Goal: Information Seeking & Learning: Learn about a topic

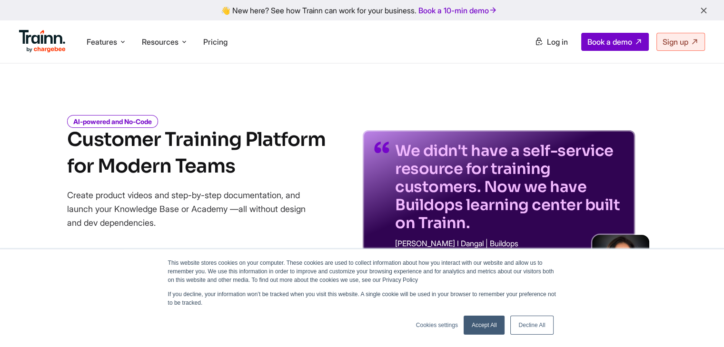
click at [516, 326] on link "Decline All" at bounding box center [531, 325] width 43 height 19
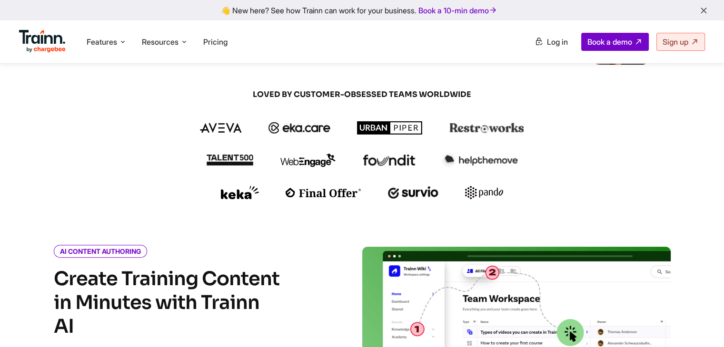
scroll to position [226, 0]
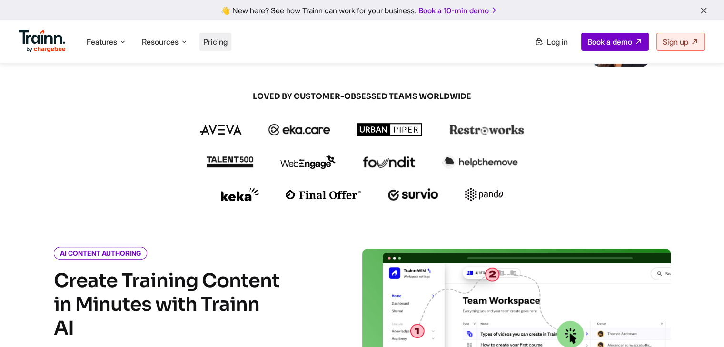
click at [215, 41] on span "Pricing" at bounding box center [215, 42] width 24 height 10
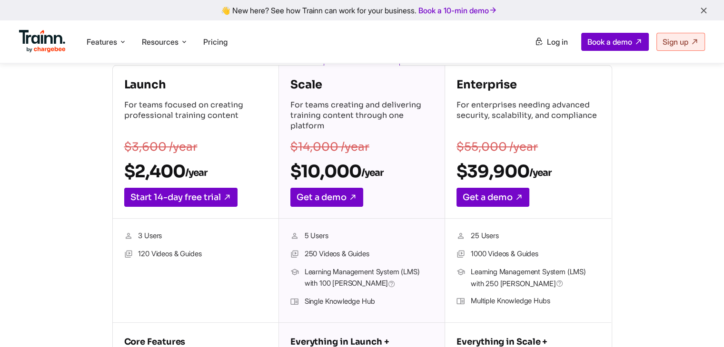
scroll to position [158, 0]
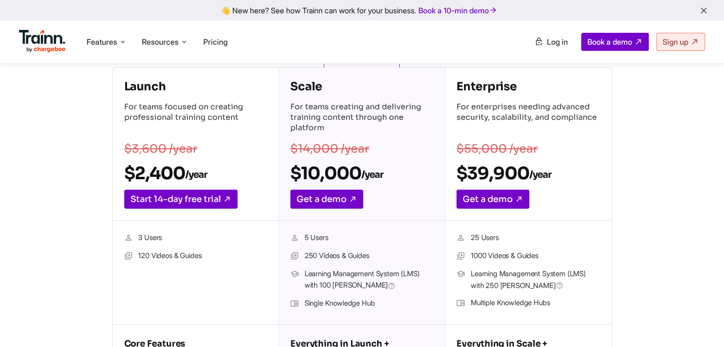
click at [257, 210] on div "Launch For teams focused on creating professional training content $3,600 /year…" at bounding box center [196, 144] width 166 height 153
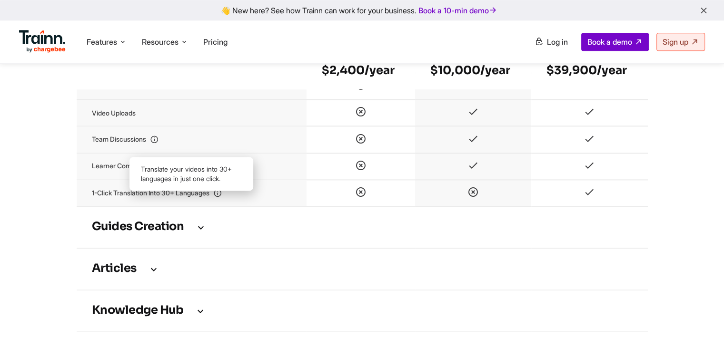
scroll to position [1250, 0]
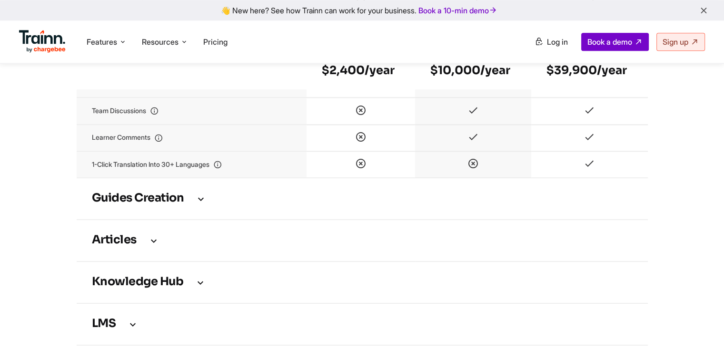
click at [202, 204] on icon at bounding box center [200, 199] width 11 height 10
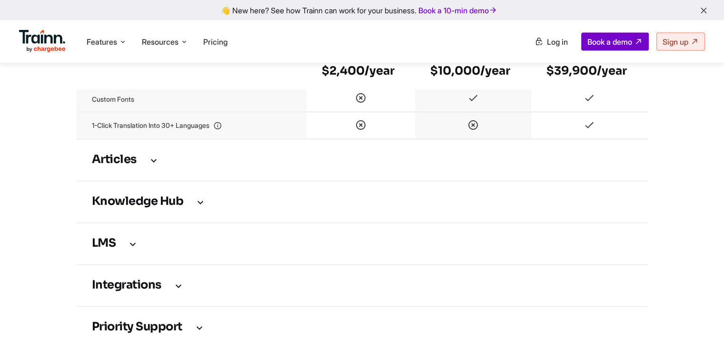
scroll to position [1815, 0]
click at [152, 165] on icon at bounding box center [153, 160] width 11 height 10
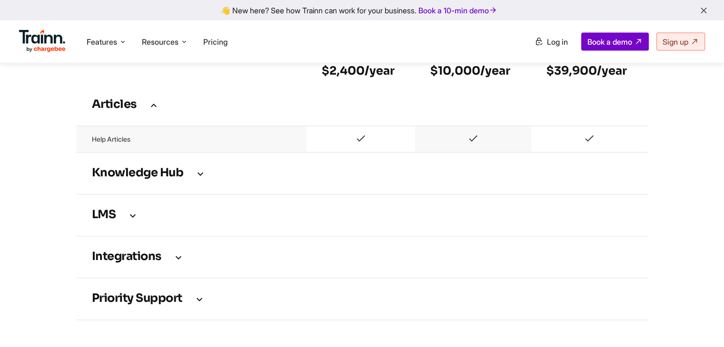
scroll to position [1870, 0]
click at [198, 179] on icon at bounding box center [200, 173] width 11 height 10
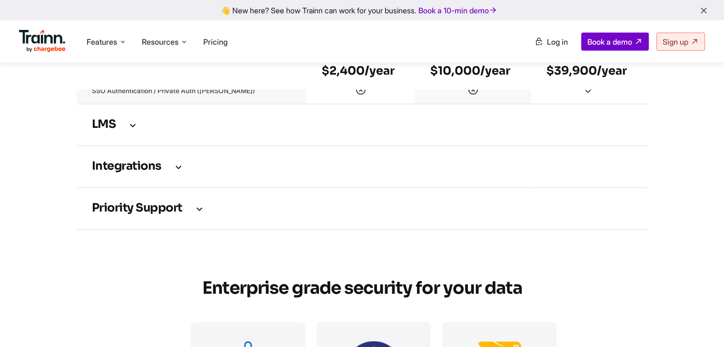
scroll to position [2176, 0]
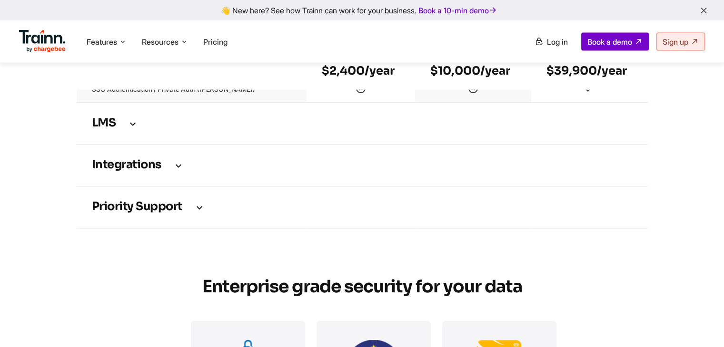
click at [176, 171] on icon at bounding box center [178, 165] width 11 height 10
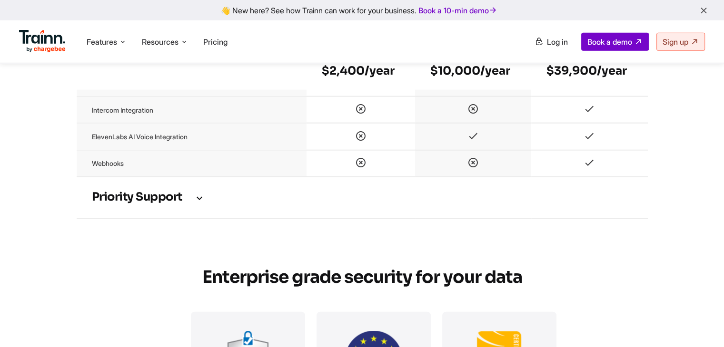
scroll to position [2294, 0]
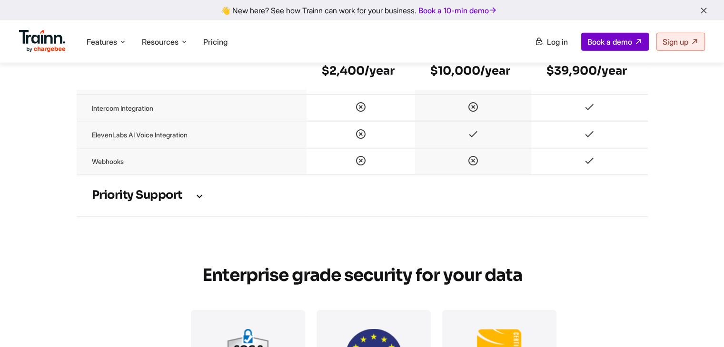
click at [201, 201] on icon at bounding box center [199, 196] width 11 height 10
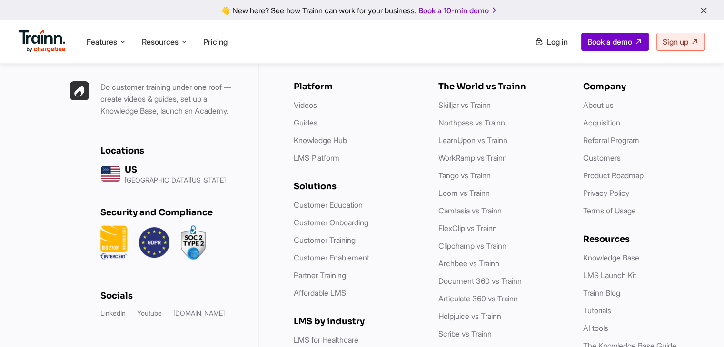
scroll to position [3917, 0]
click at [311, 145] on link "Knowledge Hub" at bounding box center [320, 141] width 53 height 10
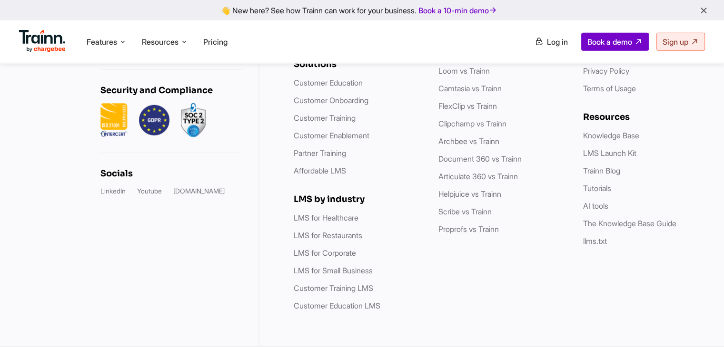
scroll to position [2694, 0]
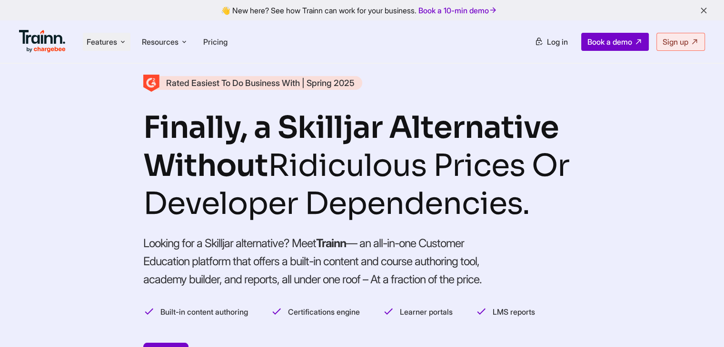
click at [108, 40] on span "Features" at bounding box center [102, 42] width 30 height 10
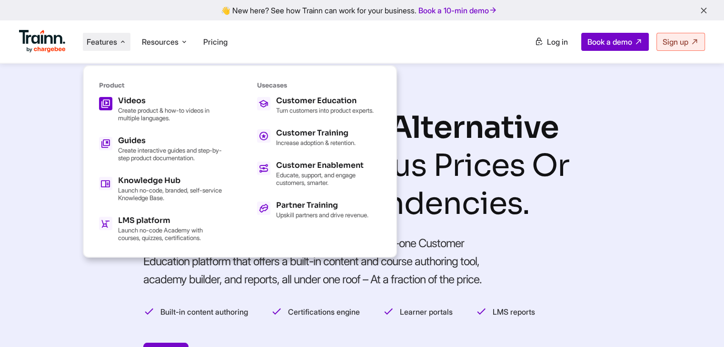
click at [140, 108] on p "Create product & how-to videos in multiple languages." at bounding box center [170, 114] width 105 height 15
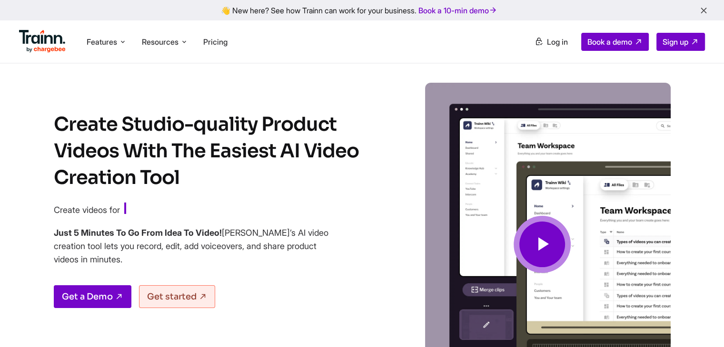
click at [547, 248] on icon at bounding box center [542, 245] width 23 height 32
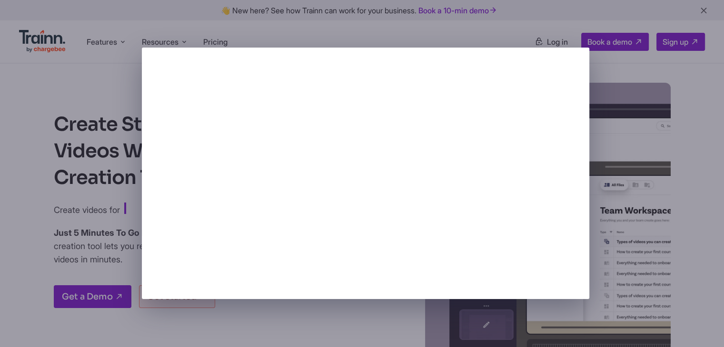
click at [21, 230] on div at bounding box center [362, 173] width 724 height 347
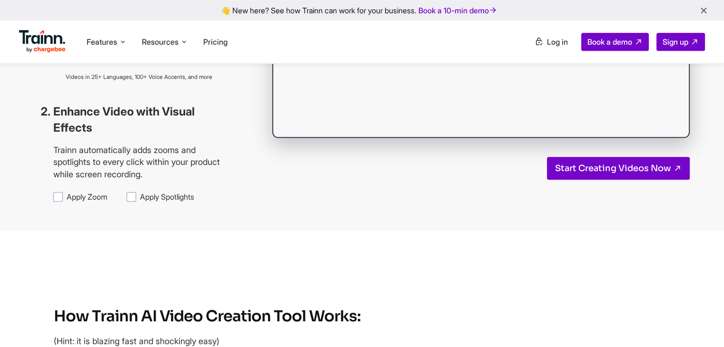
scroll to position [1059, 0]
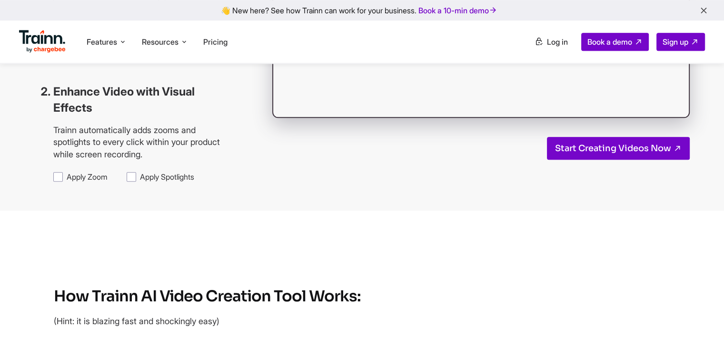
click at [203, 211] on div "Pick any Language Trainn instantly converts your videos and step-by-step docume…" at bounding box center [362, 13] width 724 height 397
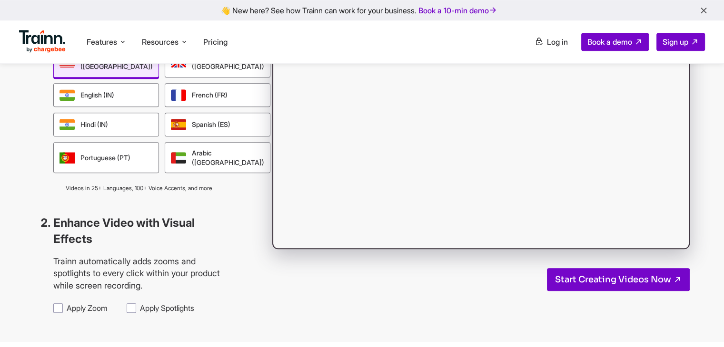
scroll to position [928, 0]
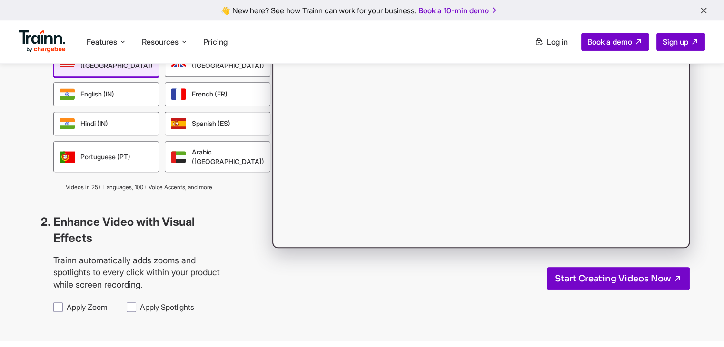
click at [247, 195] on div "Pick any Language Trainn instantly converts your videos and step-by-step docume…" at bounding box center [362, 143] width 724 height 397
click at [219, 42] on span "Pricing" at bounding box center [215, 42] width 24 height 10
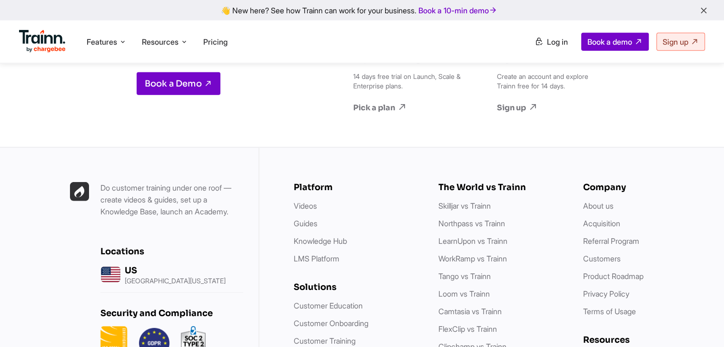
scroll to position [2877, 0]
click at [387, 113] on link "Pick a plan" at bounding box center [407, 107] width 109 height 10
click at [379, 113] on link "Pick a plan" at bounding box center [407, 107] width 109 height 10
click at [407, 113] on icon at bounding box center [402, 107] width 10 height 10
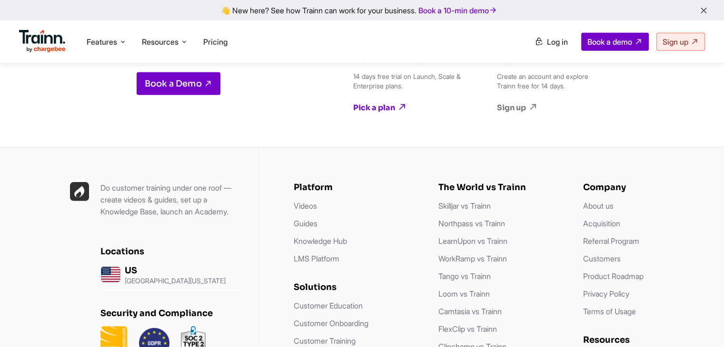
click at [407, 113] on icon at bounding box center [402, 107] width 10 height 10
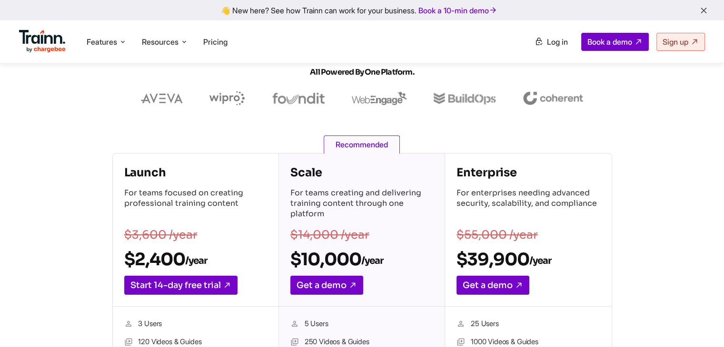
scroll to position [72, 0]
click at [169, 253] on h2 "$2,400 /year" at bounding box center [195, 258] width 143 height 21
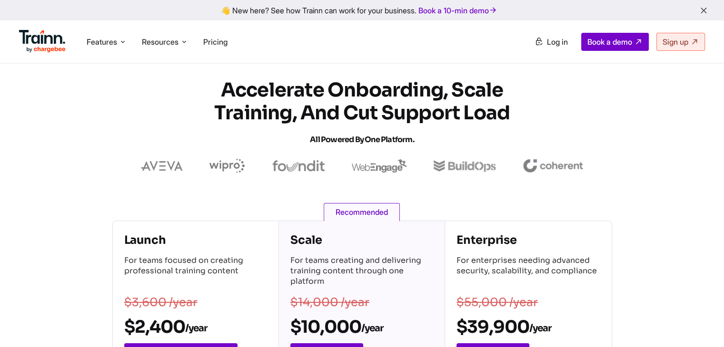
scroll to position [0, 0]
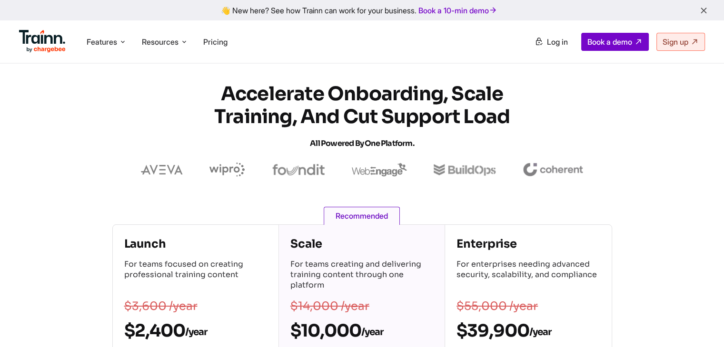
click at [430, 93] on h1 "Accelerate Onboarding, Scale Training, and Cut Support Load All Powered by One …" at bounding box center [362, 119] width 343 height 72
